Goal: Information Seeking & Learning: Compare options

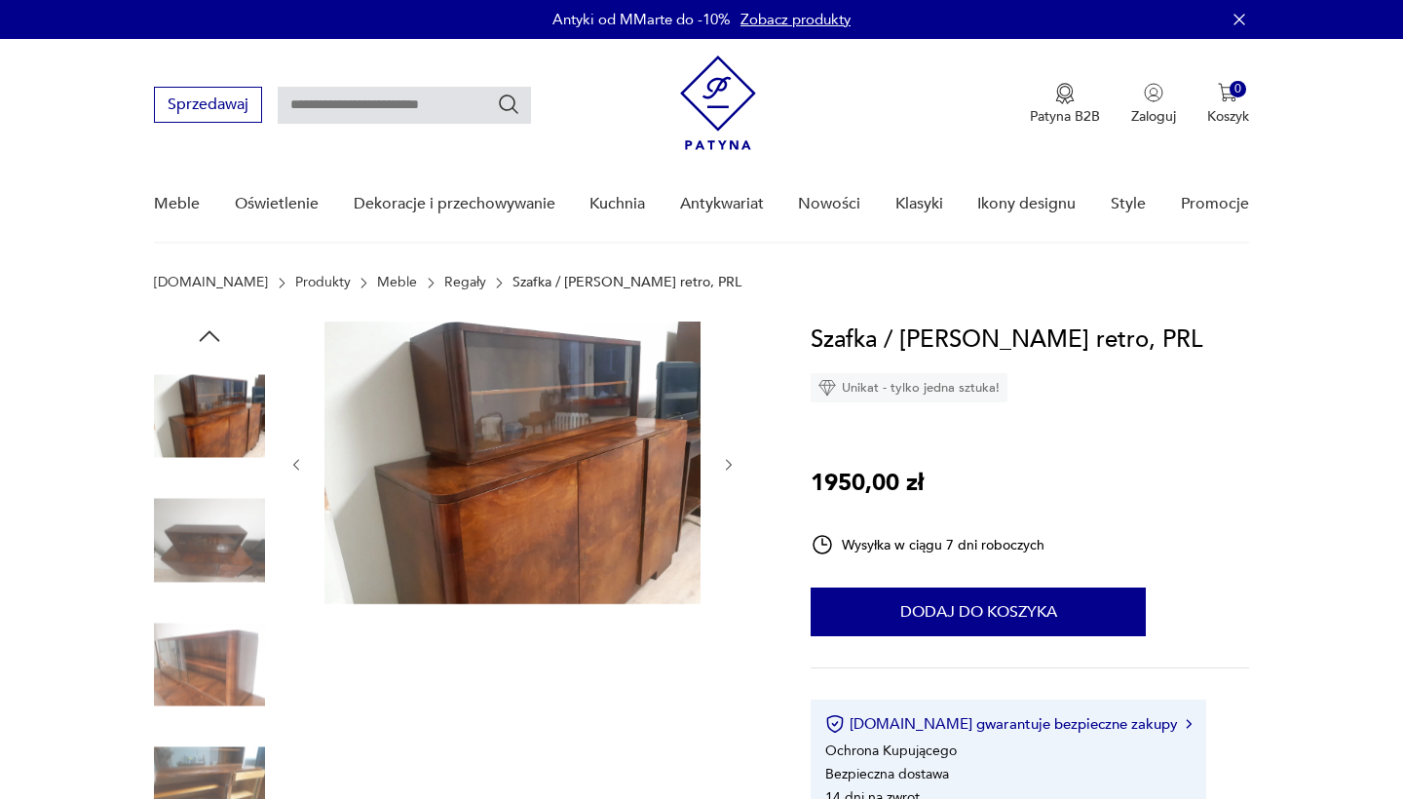
click at [213, 571] on img at bounding box center [209, 540] width 111 height 111
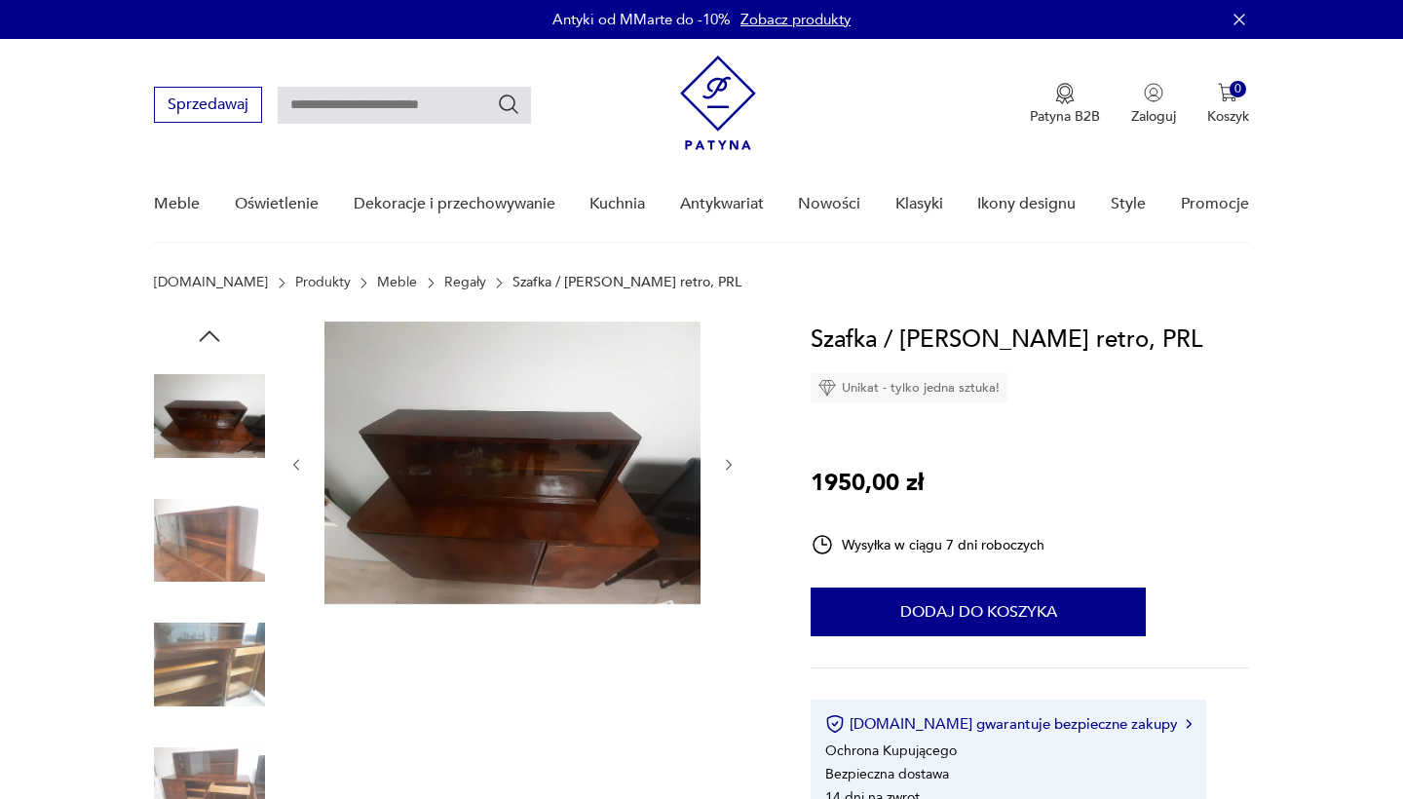
click at [213, 586] on img at bounding box center [209, 540] width 111 height 111
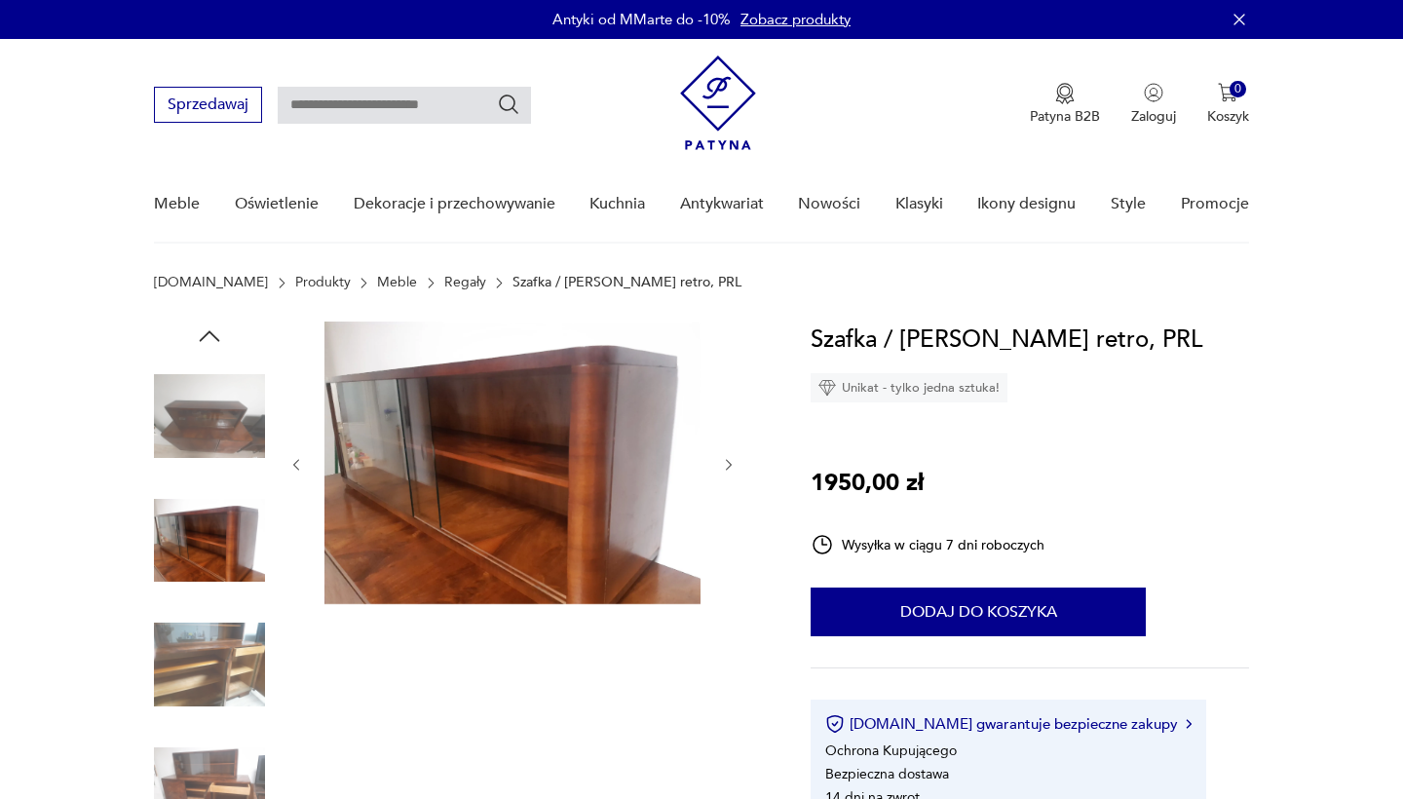
click at [219, 658] on img at bounding box center [209, 664] width 111 height 111
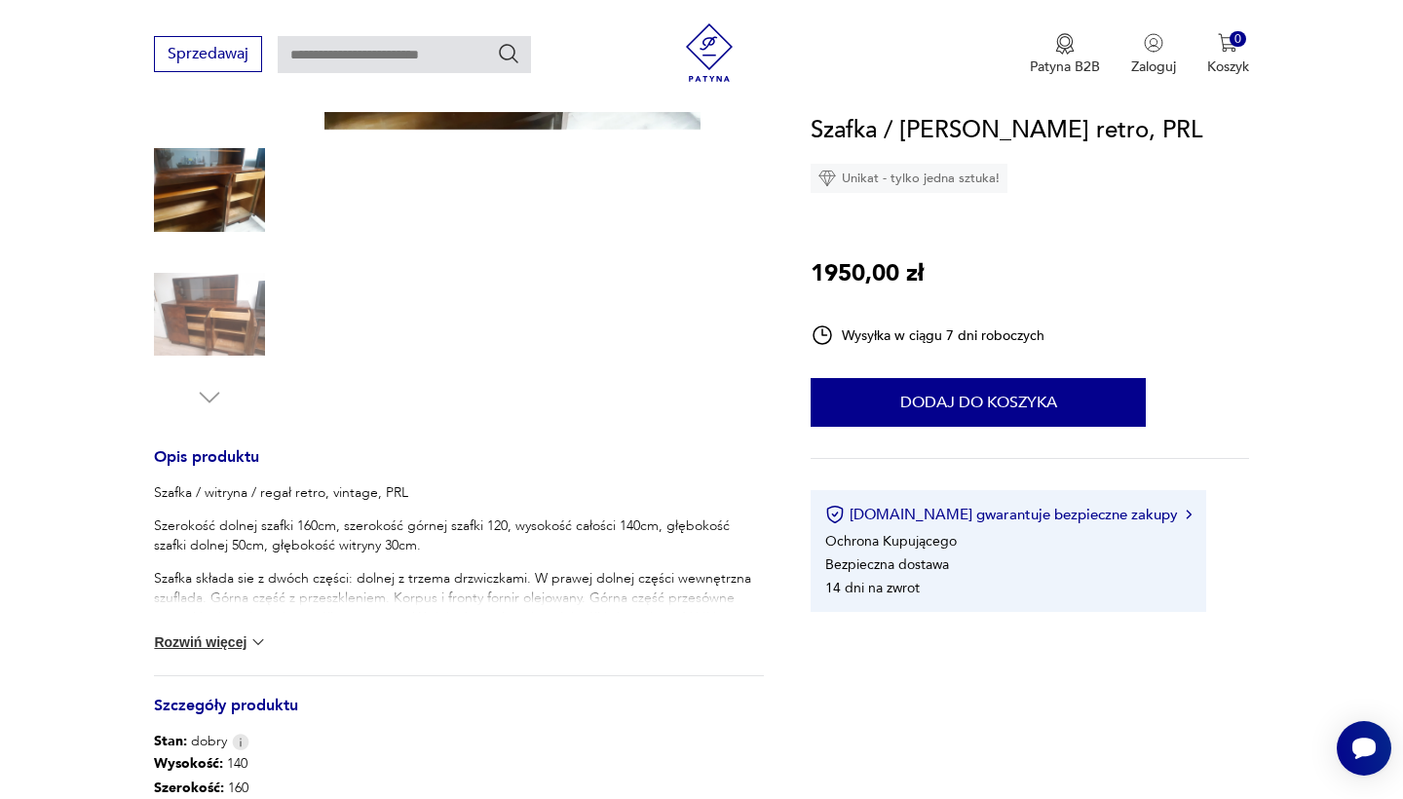
click at [204, 321] on img at bounding box center [209, 314] width 111 height 111
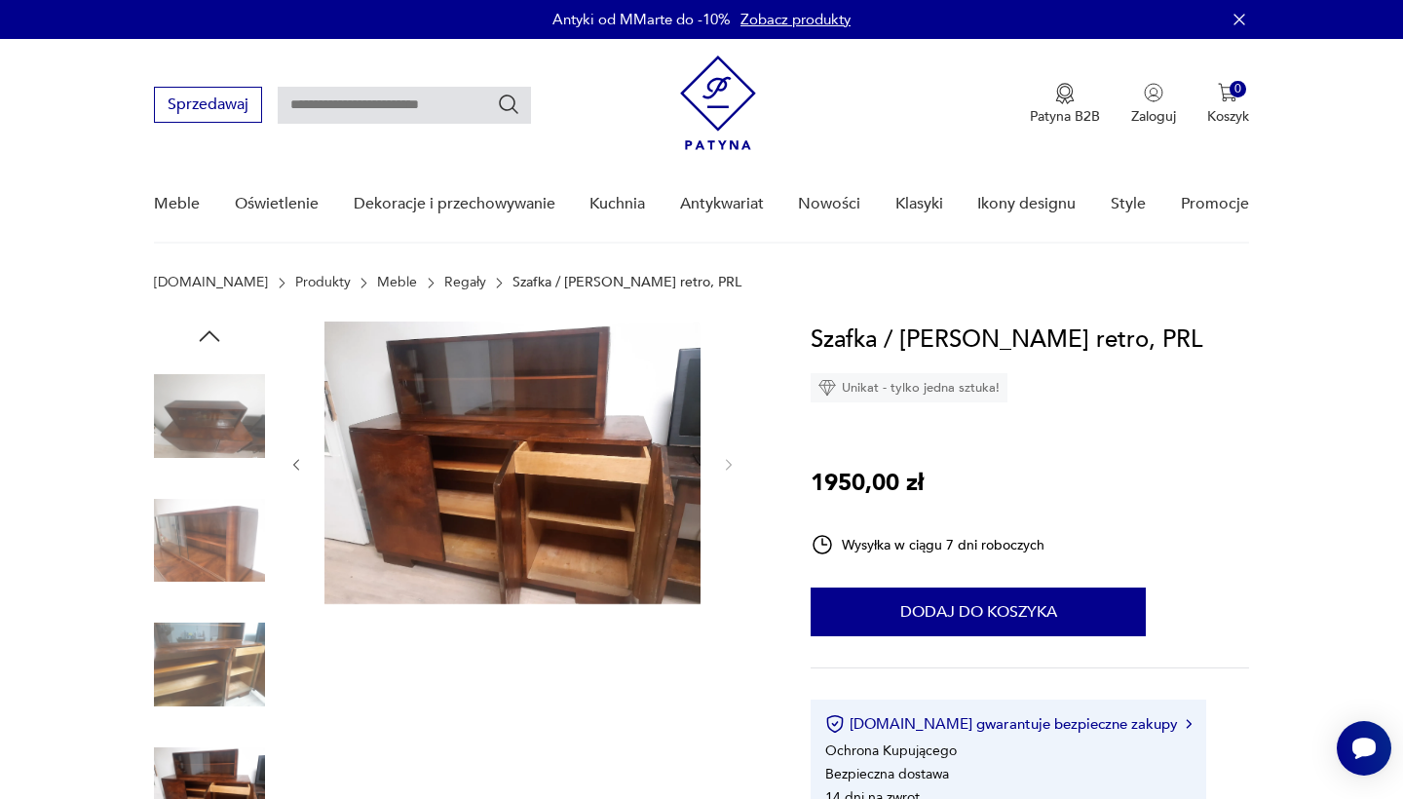
click at [377, 279] on link "Meble" at bounding box center [397, 283] width 40 height 16
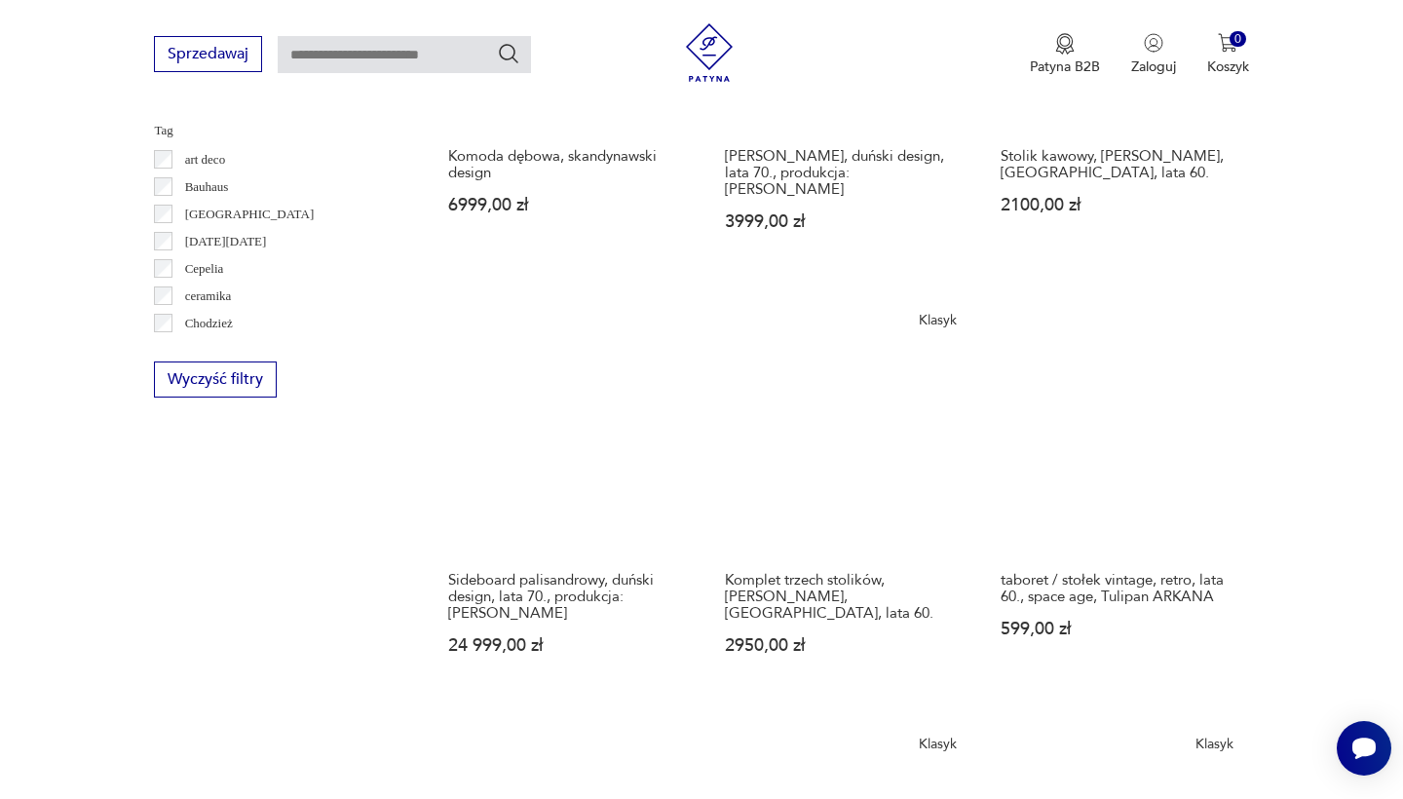
scroll to position [2155, 0]
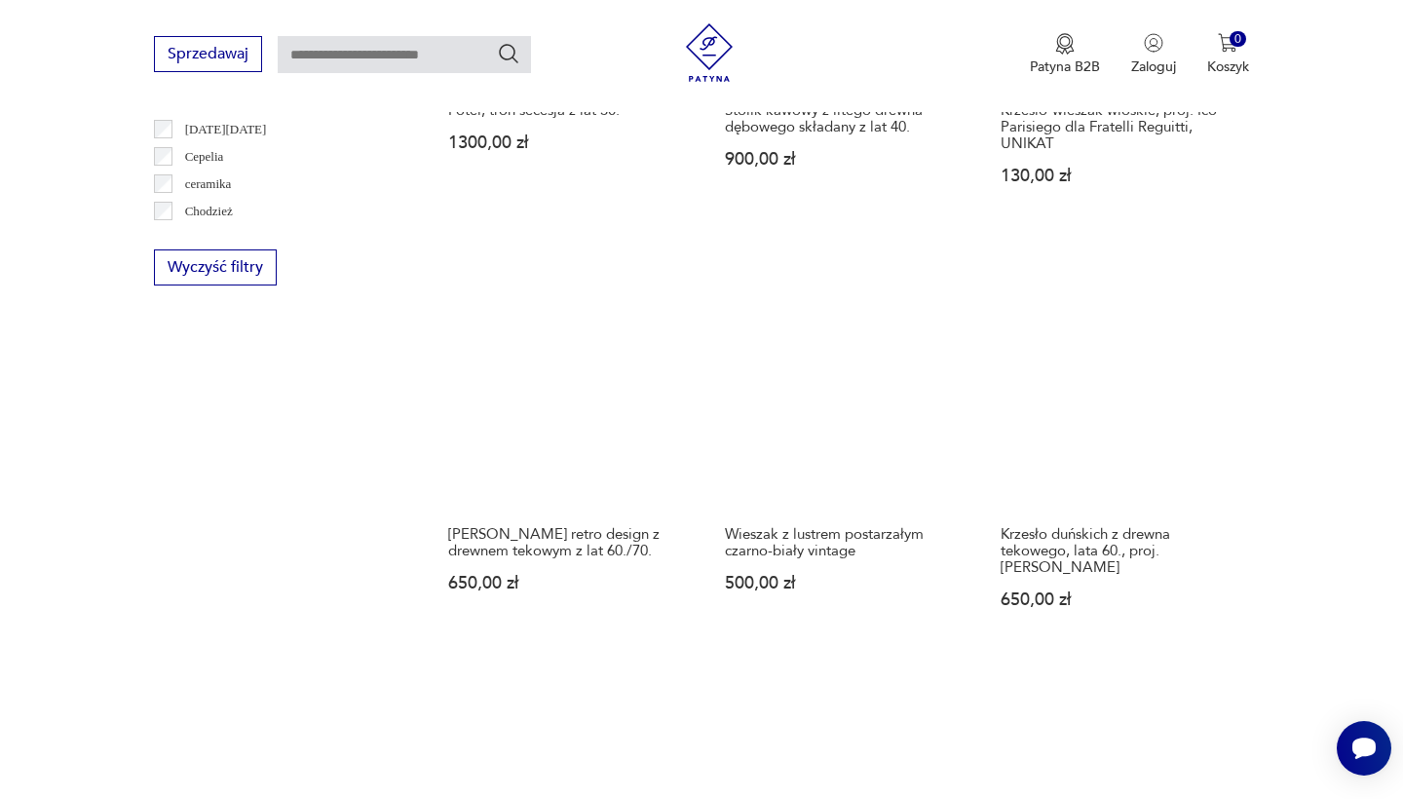
scroll to position [2023, 0]
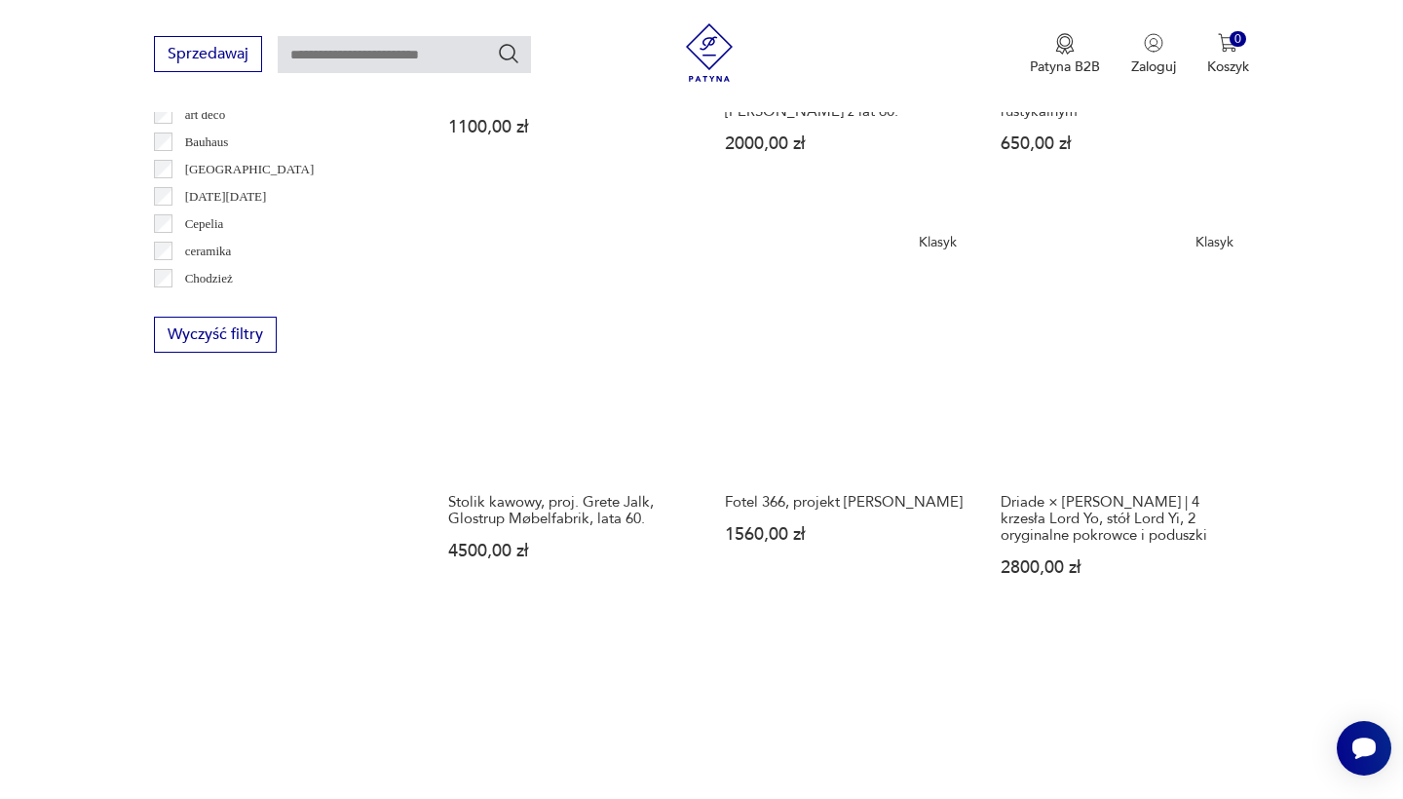
scroll to position [1888, 0]
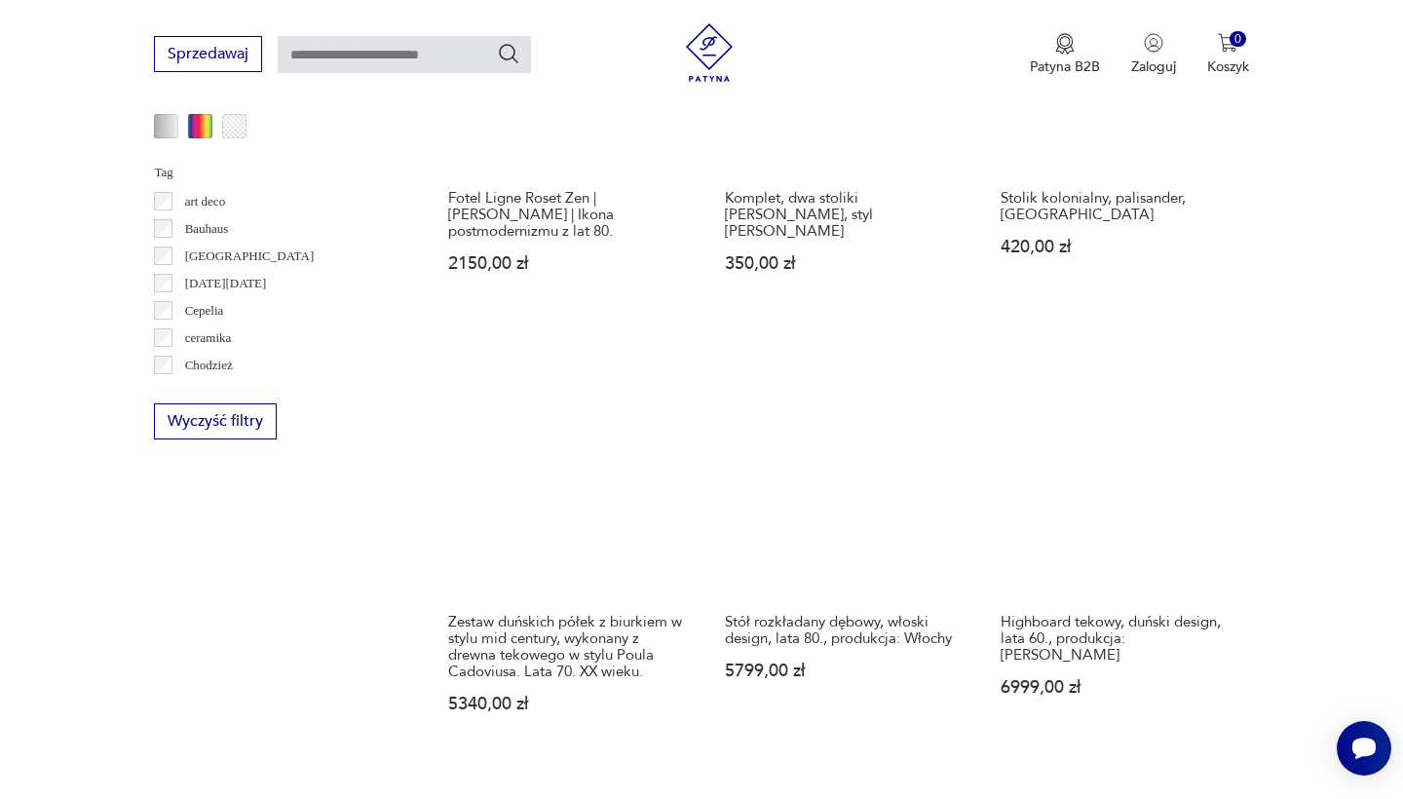
scroll to position [1884, 0]
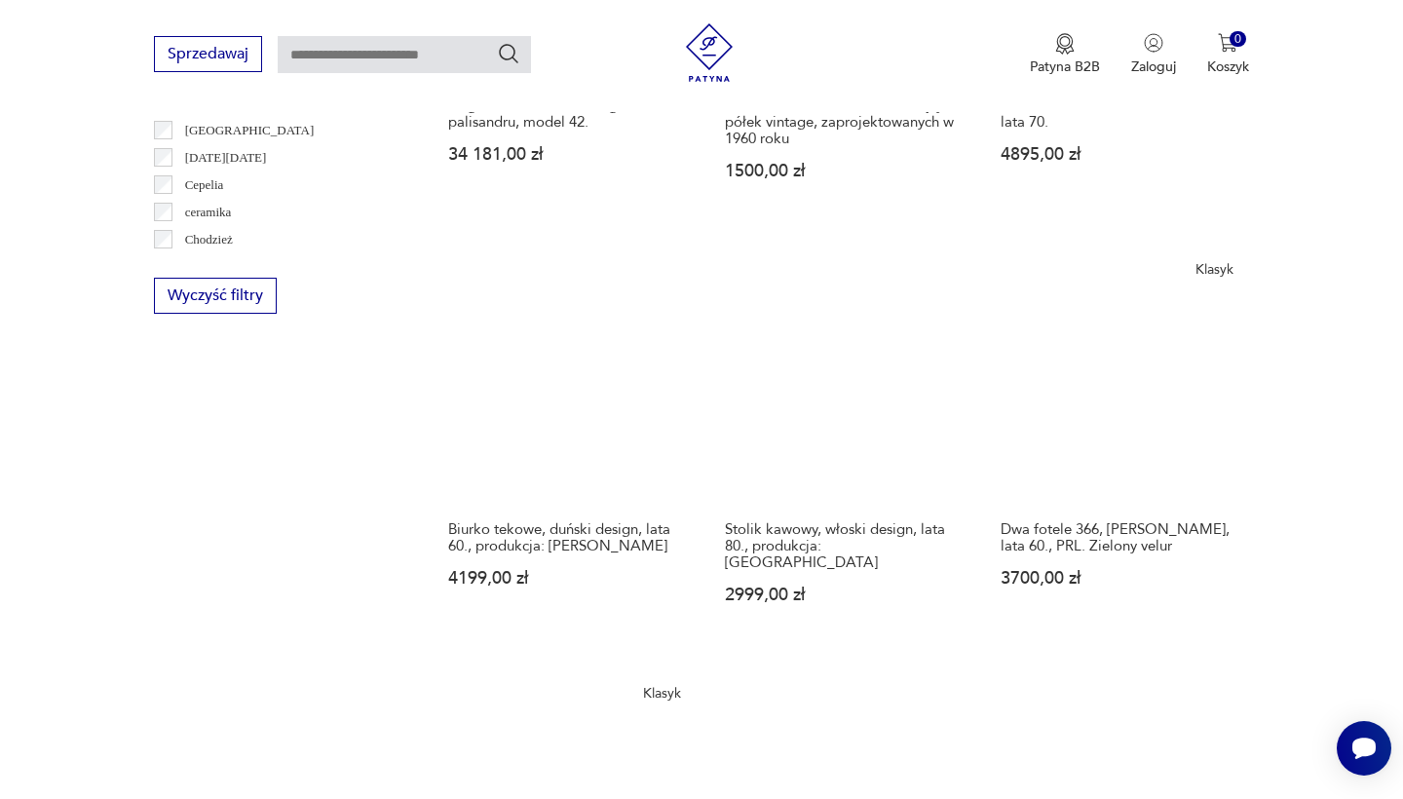
scroll to position [2051, 0]
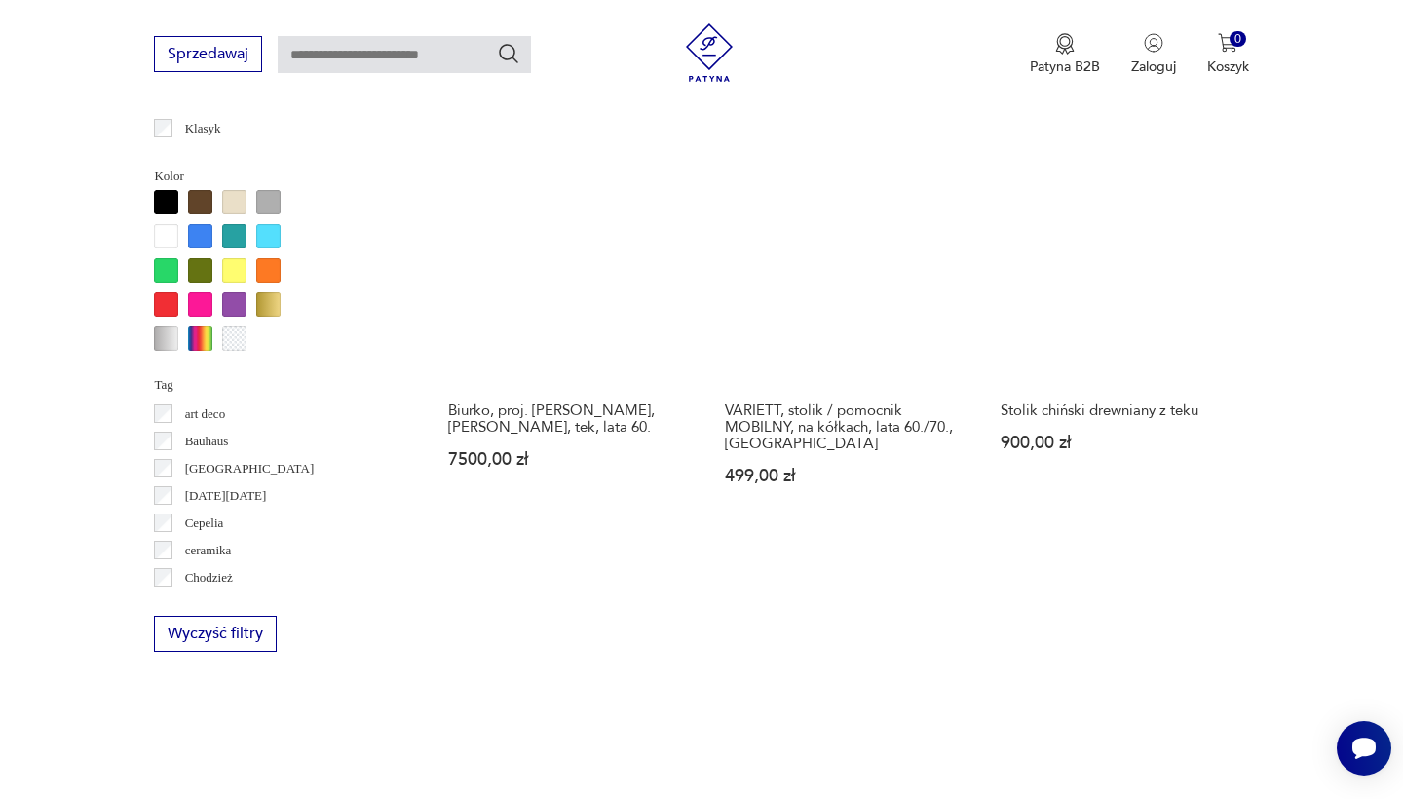
scroll to position [2030, 0]
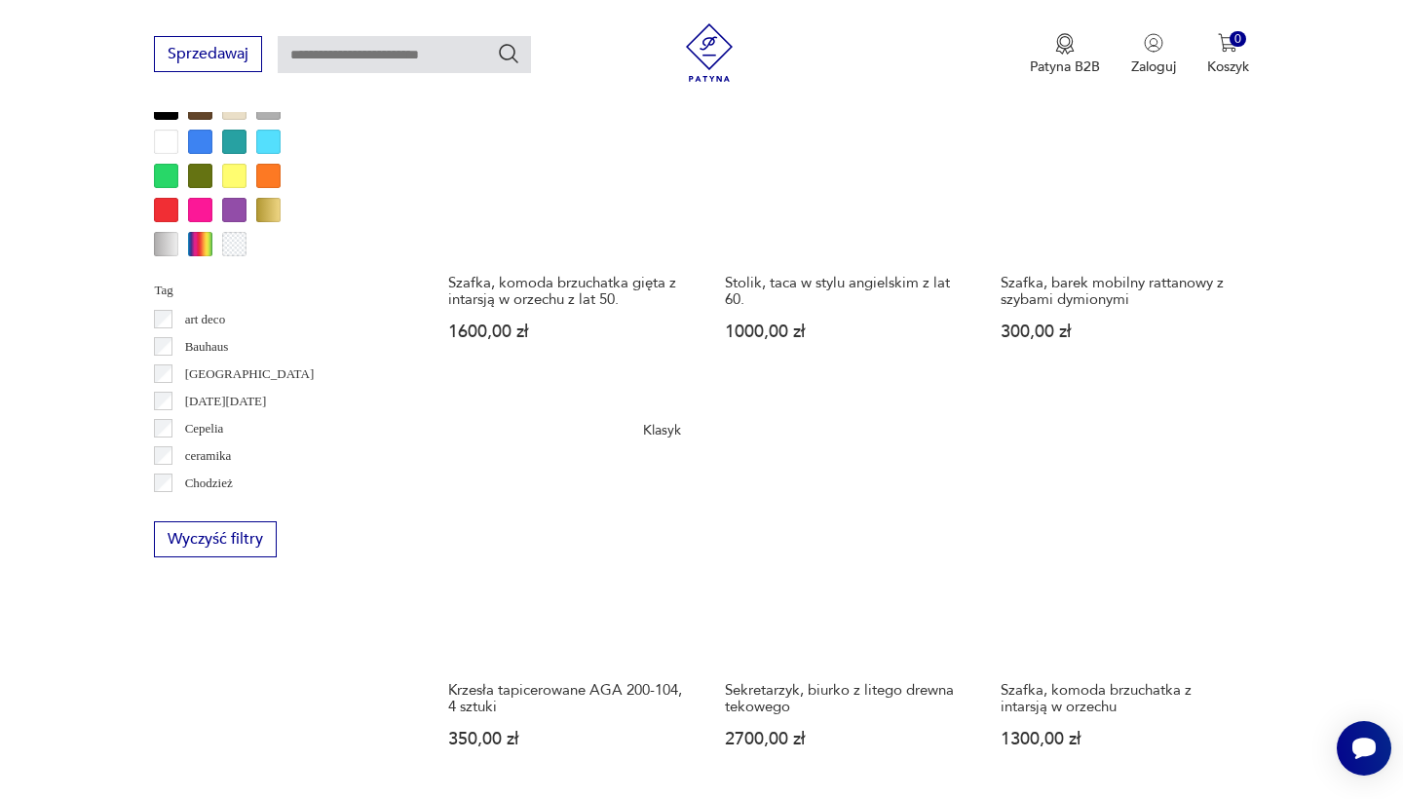
scroll to position [1691, 0]
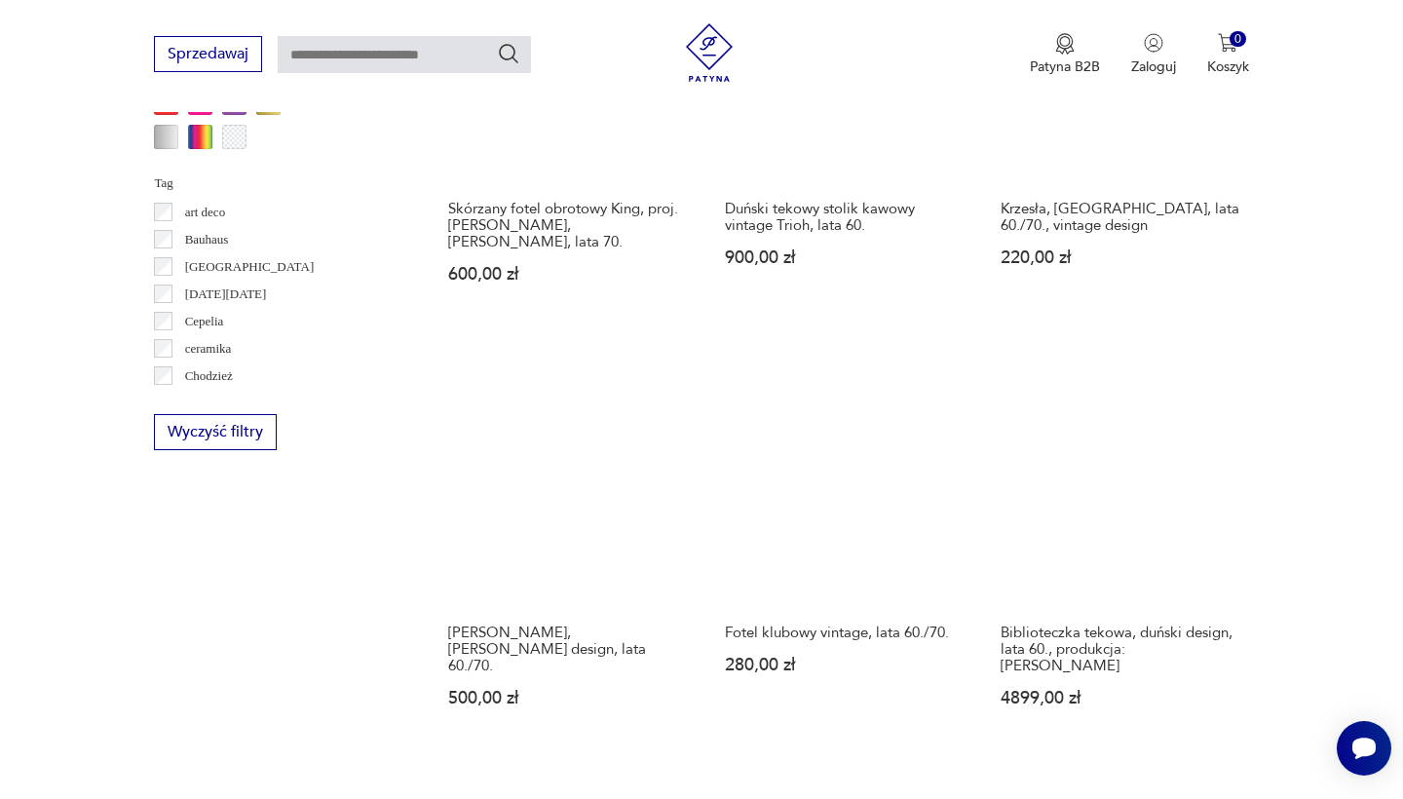
scroll to position [1799, 0]
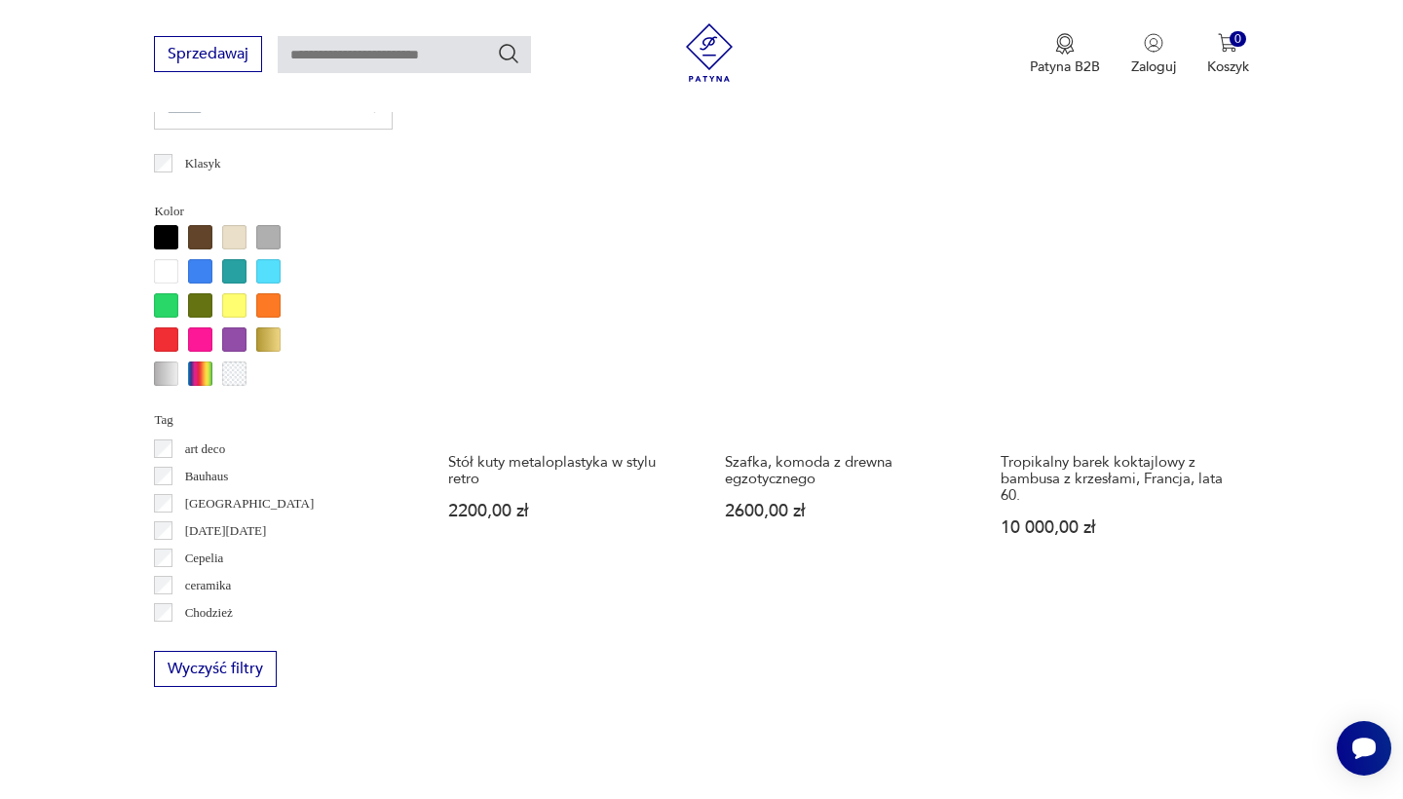
scroll to position [1976, 0]
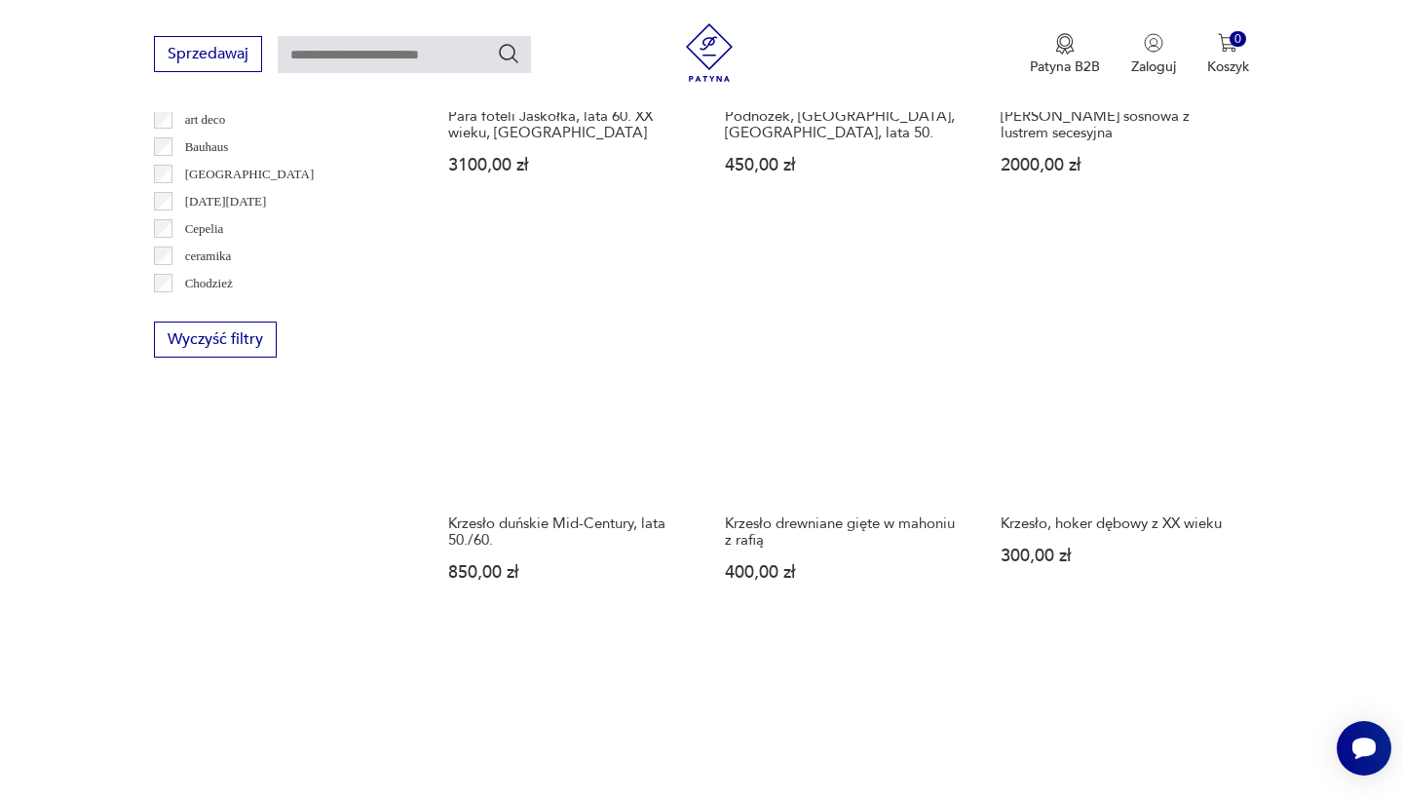
scroll to position [1892, 0]
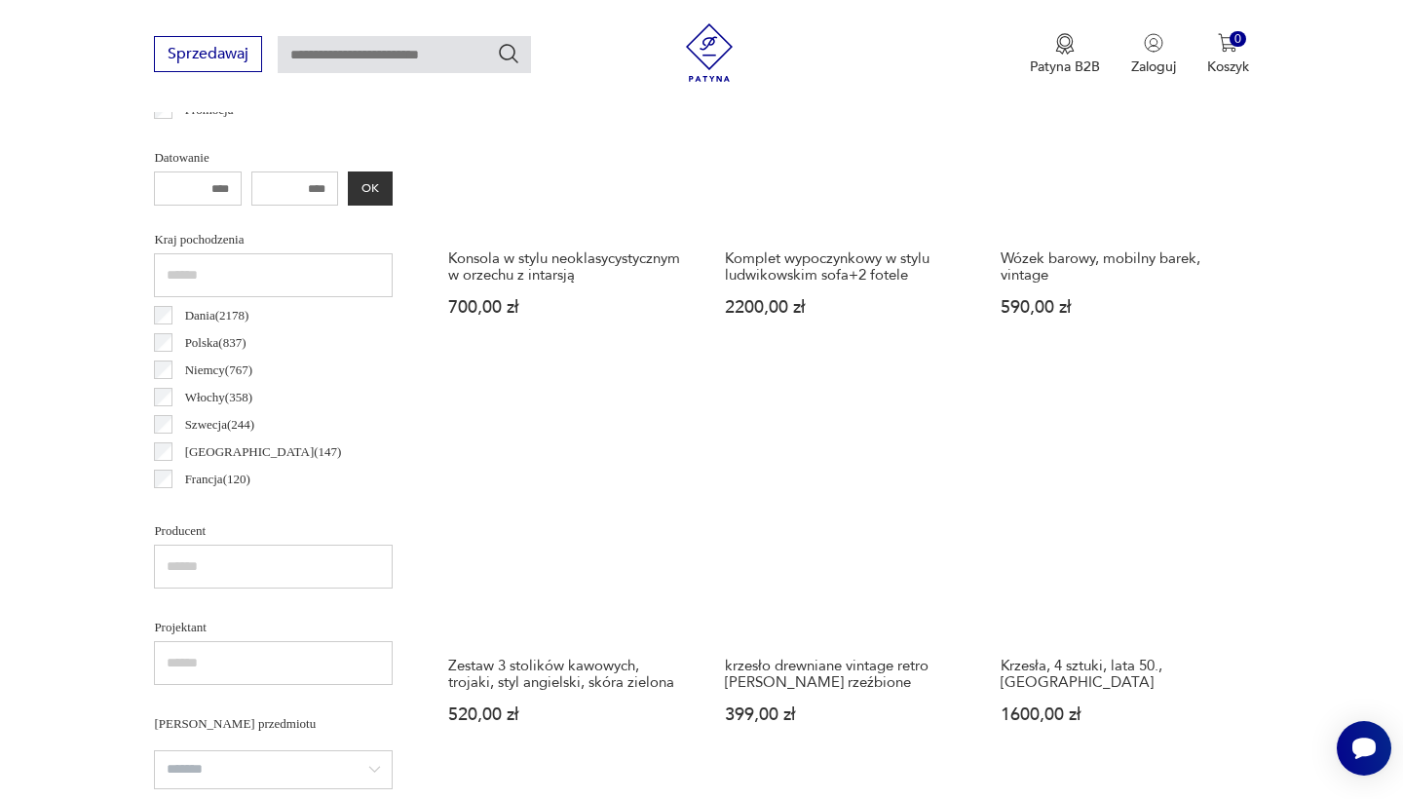
scroll to position [1355, 0]
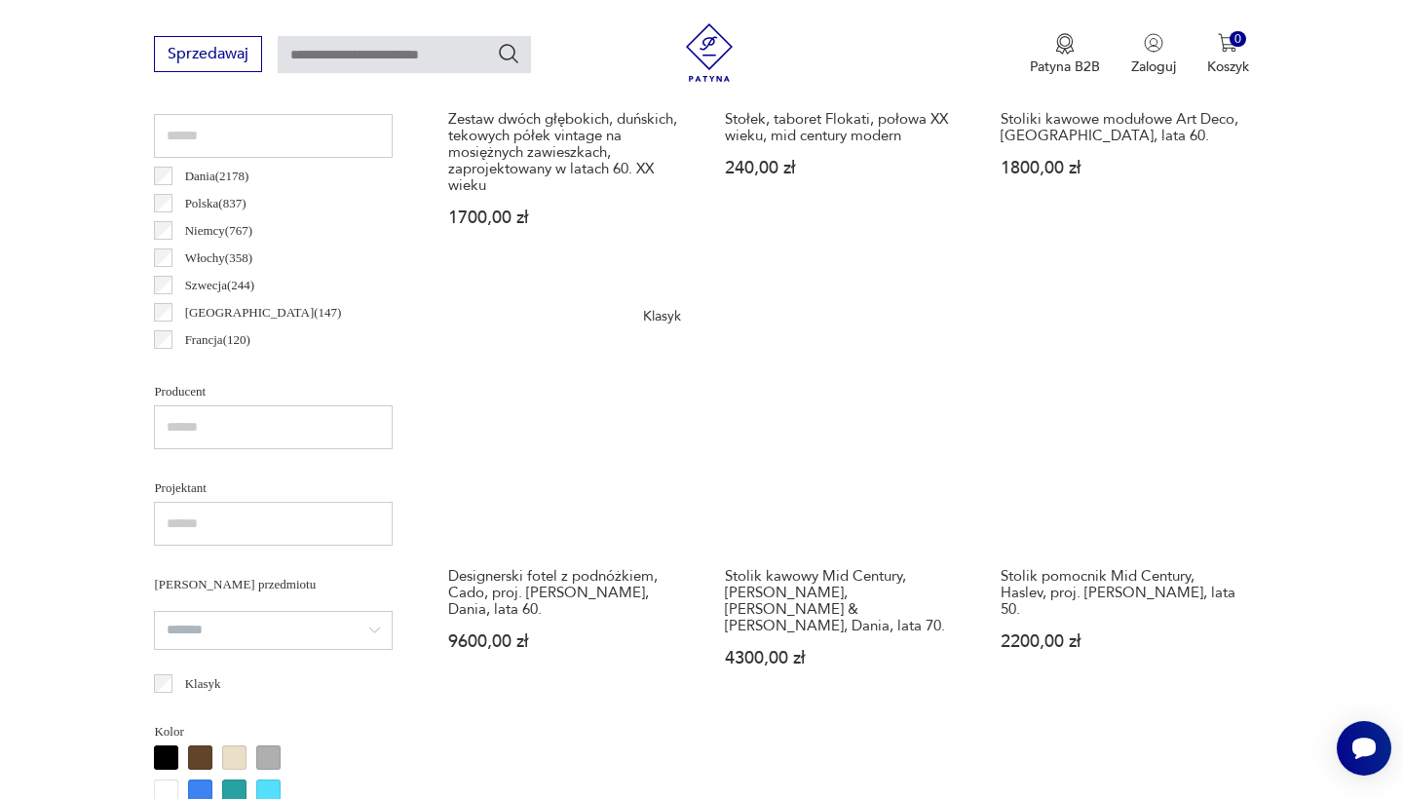
scroll to position [1169, 0]
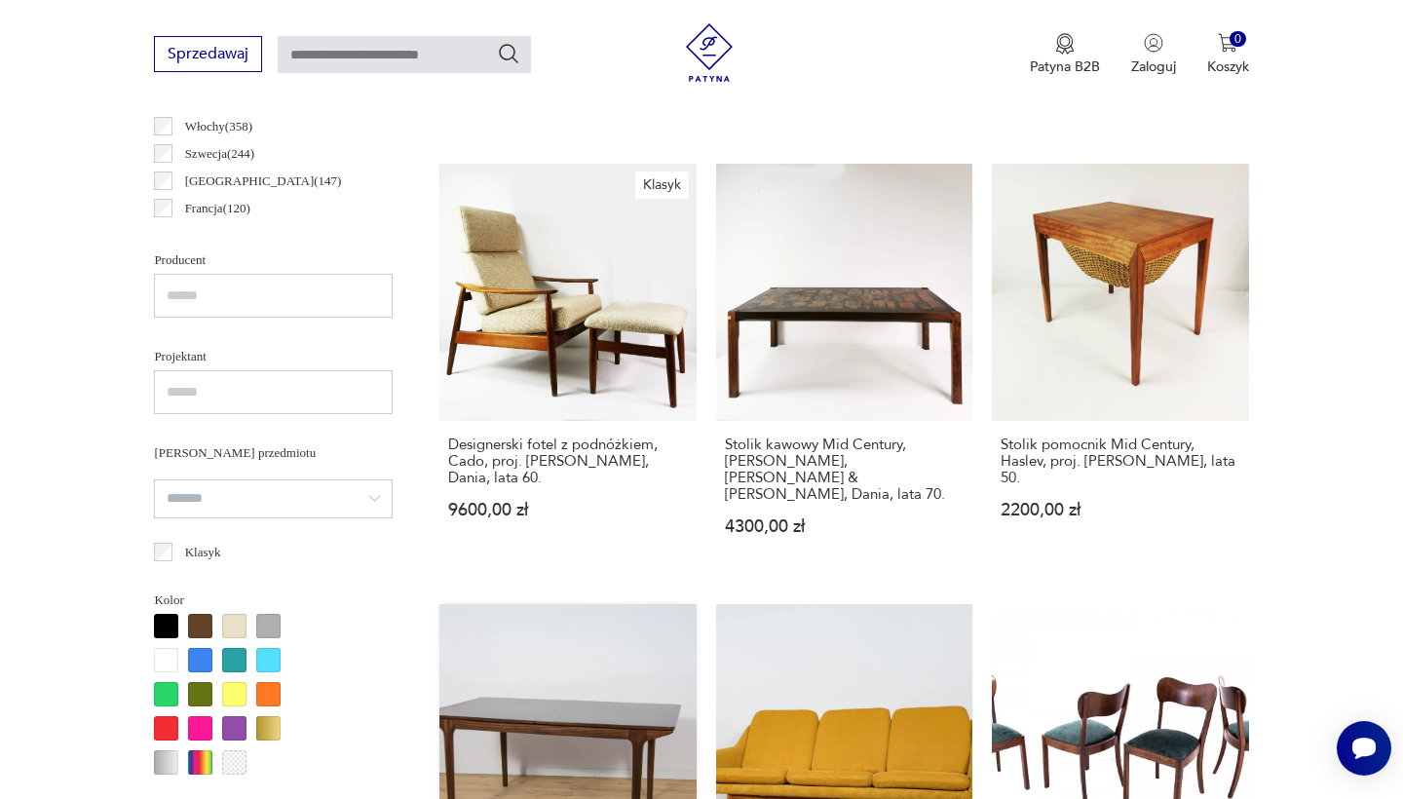
click at [695, 604] on link "Rozkładany stół, McIntosh, Wielka Brytania, lata 60. 8450,00 zł" at bounding box center [567, 800] width 256 height 392
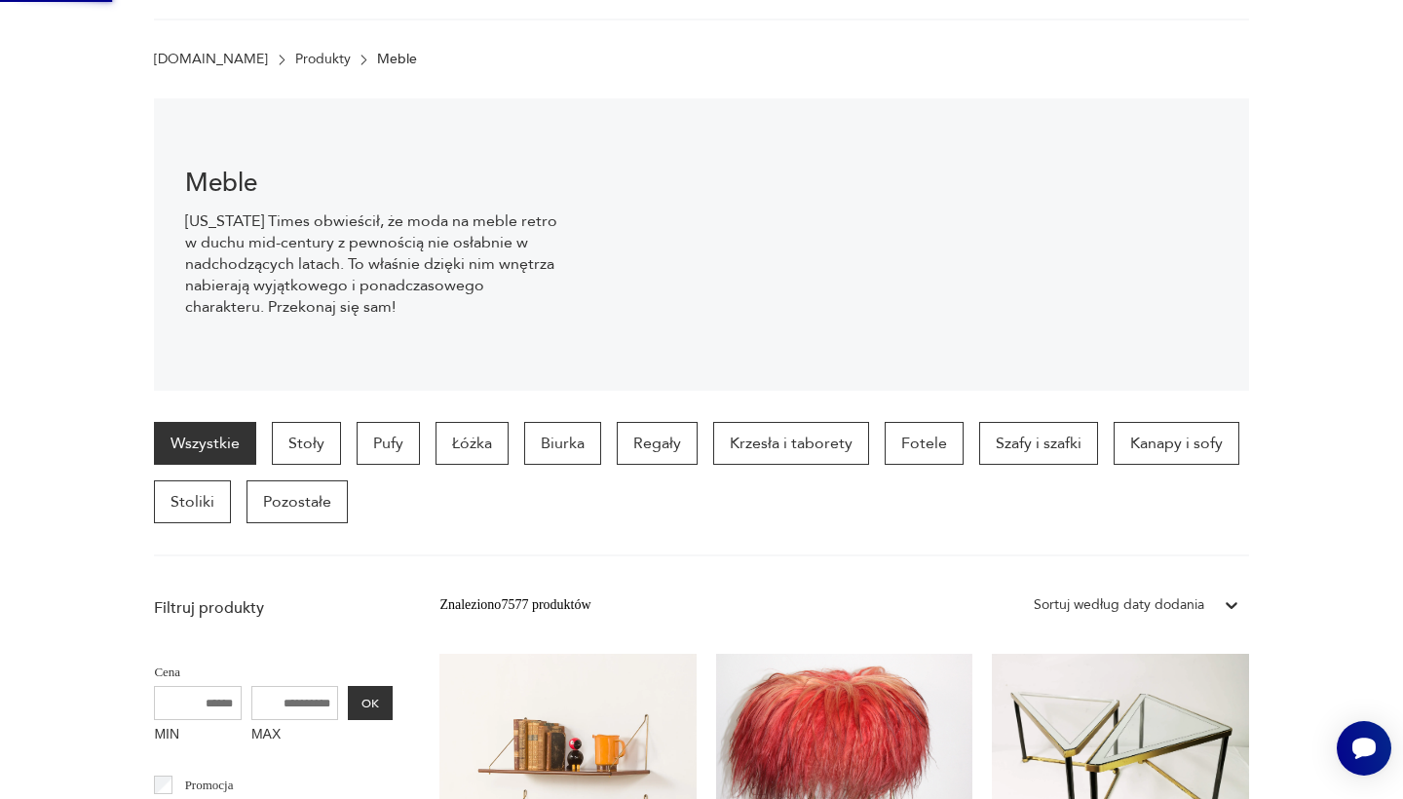
scroll to position [0, 0]
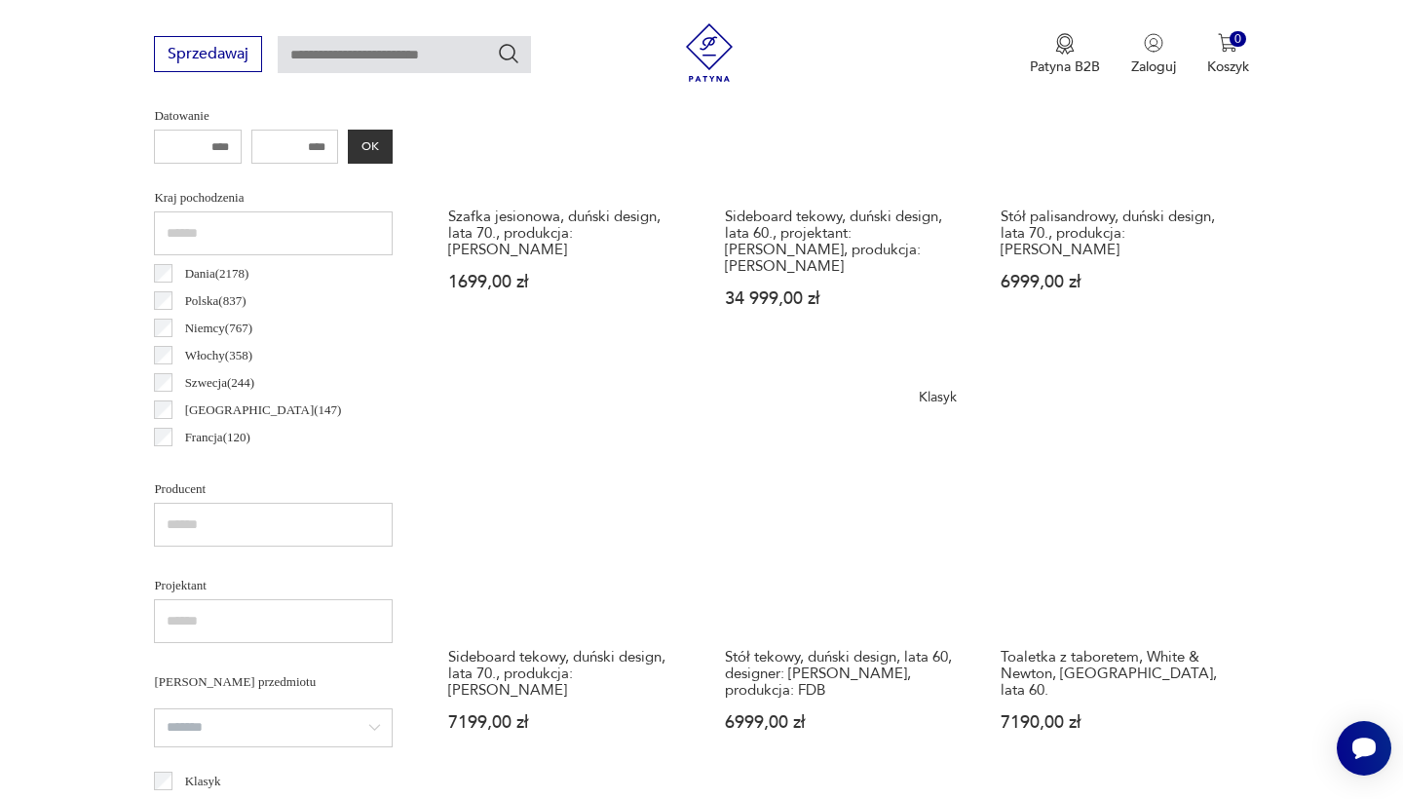
scroll to position [951, 0]
